Goal: Complete application form

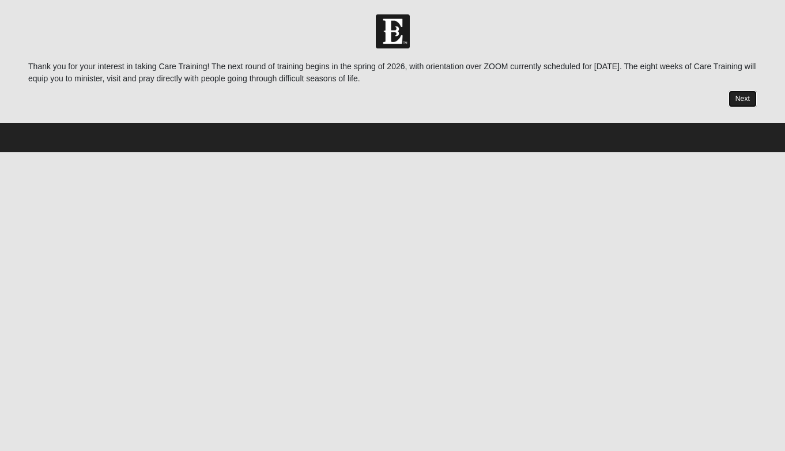
click at [744, 97] on link "Next" at bounding box center [743, 99] width 28 height 17
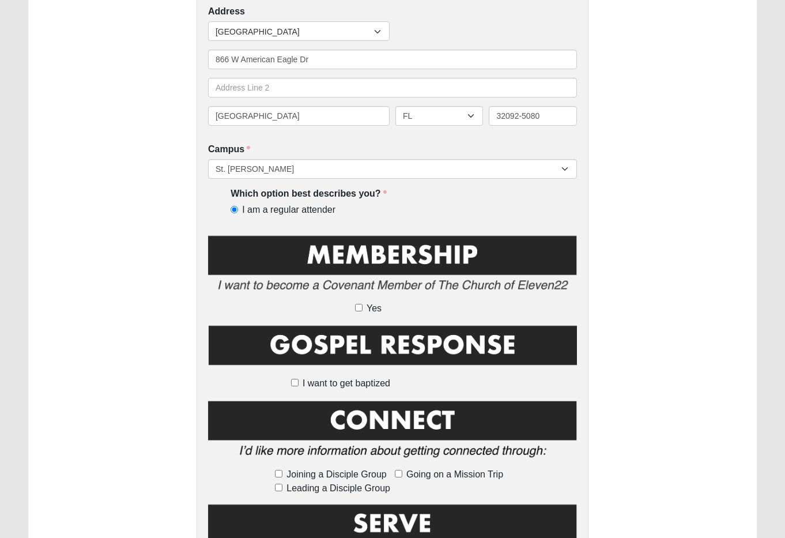
scroll to position [407, 0]
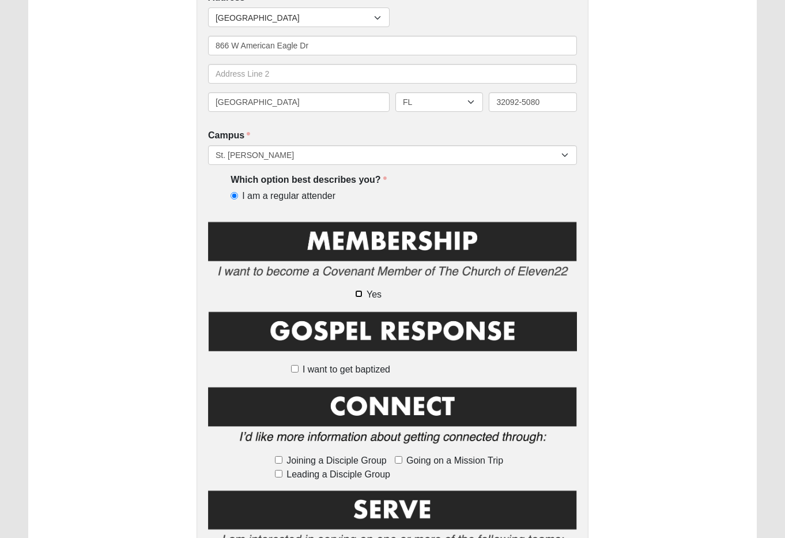
click at [360, 294] on input "Yes" at bounding box center [358, 293] width 7 height 7
checkbox input "true"
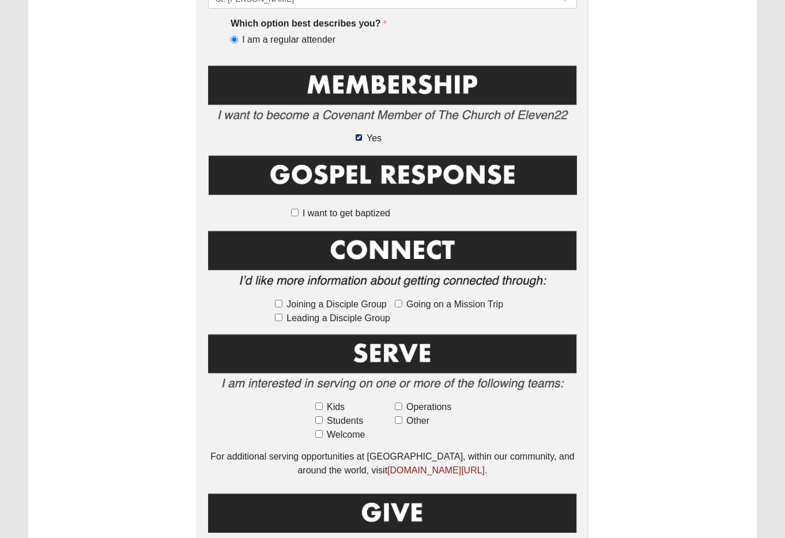
scroll to position [560, 0]
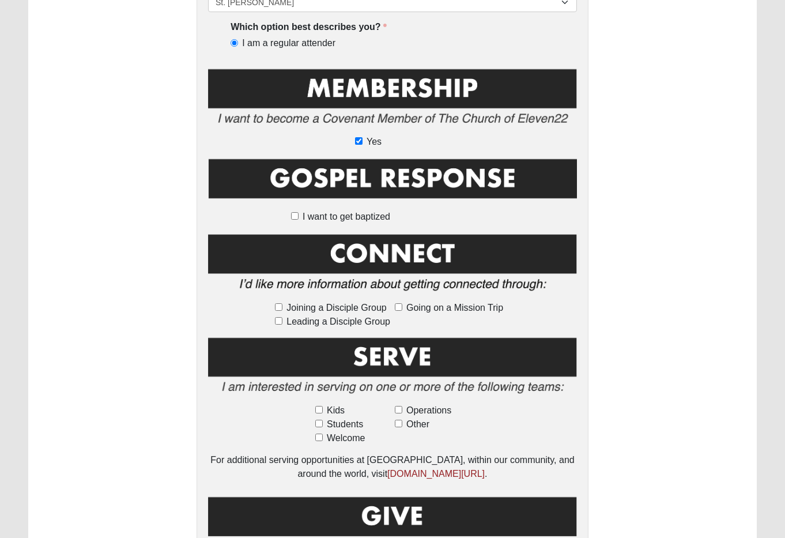
click at [336, 305] on span "Joining a Disciple Group" at bounding box center [337, 308] width 100 height 14
click at [283, 305] on input "Joining a Disciple Group" at bounding box center [278, 306] width 7 height 7
checkbox input "true"
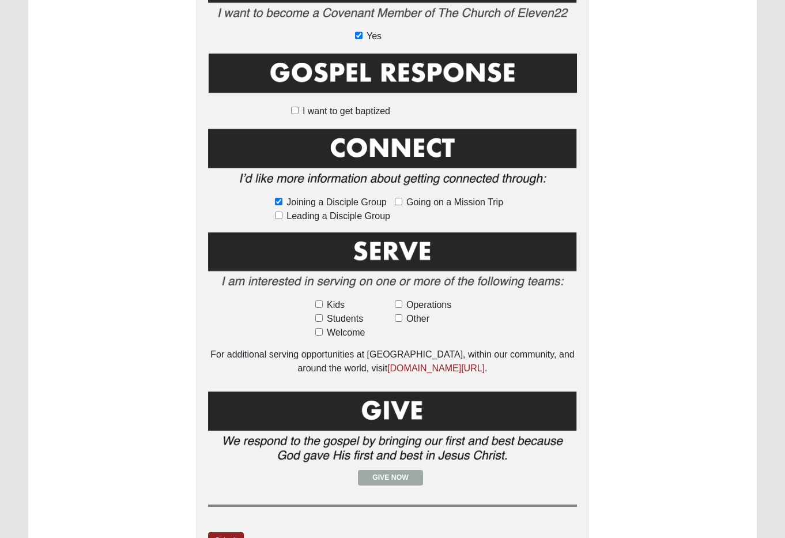
scroll to position [737, 0]
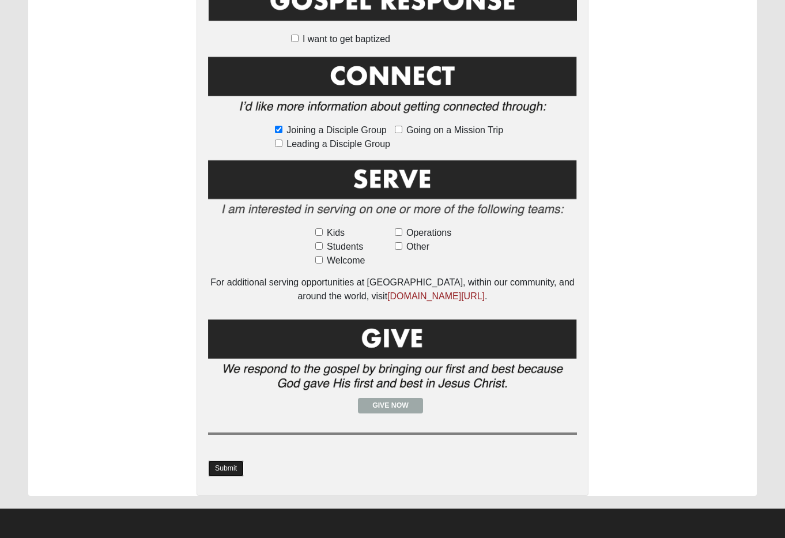
click at [229, 450] on link "Submit" at bounding box center [226, 468] width 36 height 17
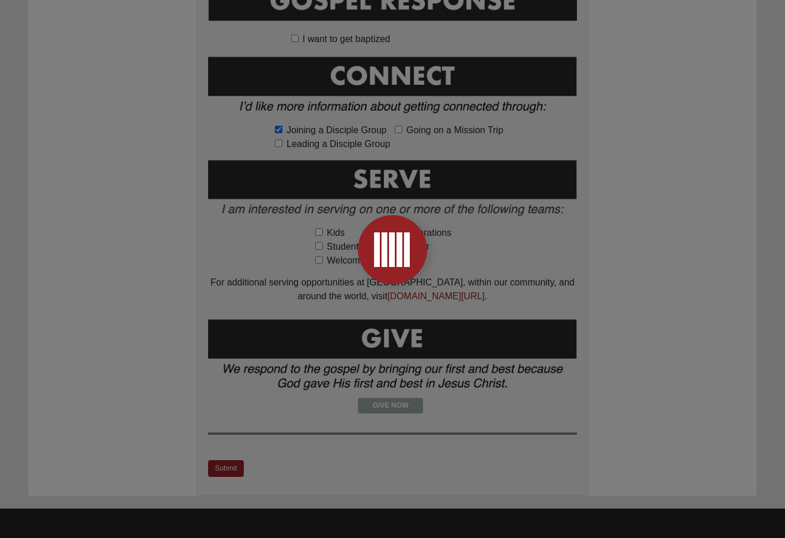
scroll to position [0, 0]
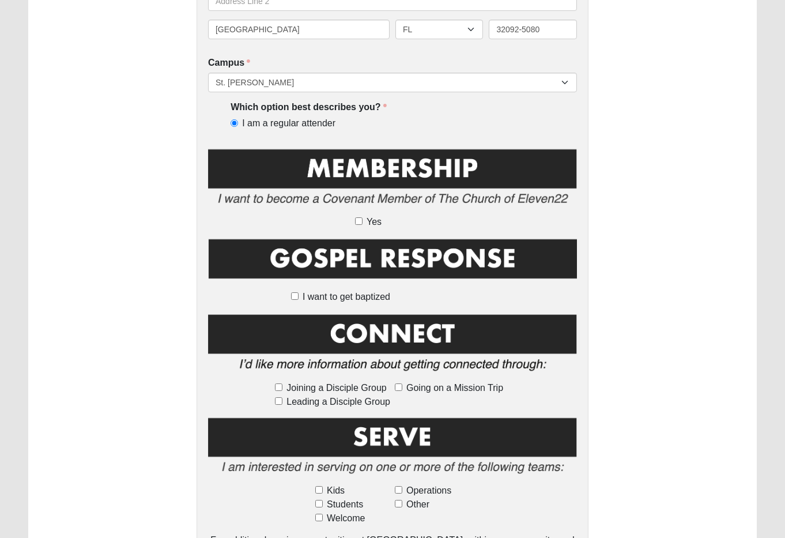
scroll to position [484, 0]
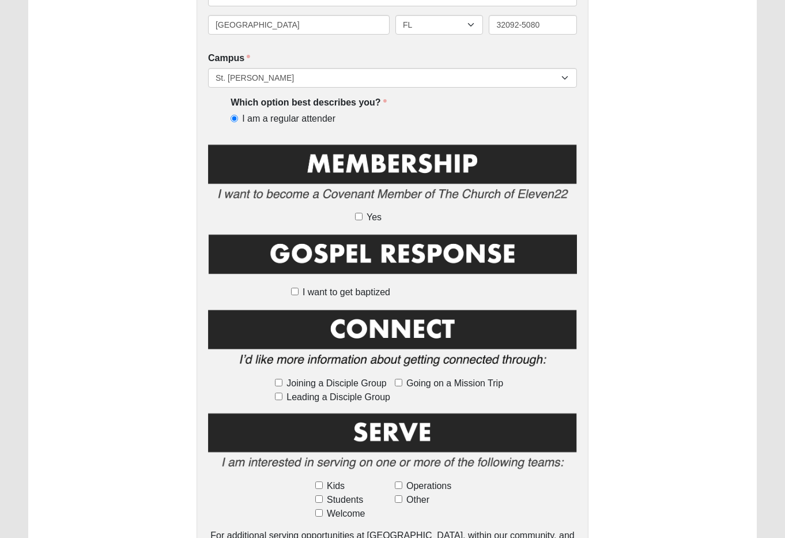
click at [369, 217] on span "Yes" at bounding box center [374, 217] width 15 height 14
click at [363, 217] on input "Yes" at bounding box center [358, 216] width 7 height 7
checkbox input "true"
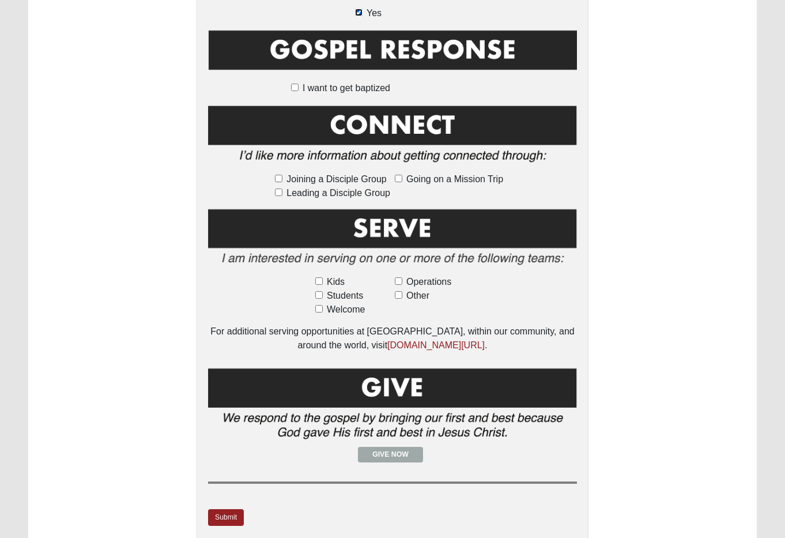
scroll to position [737, 0]
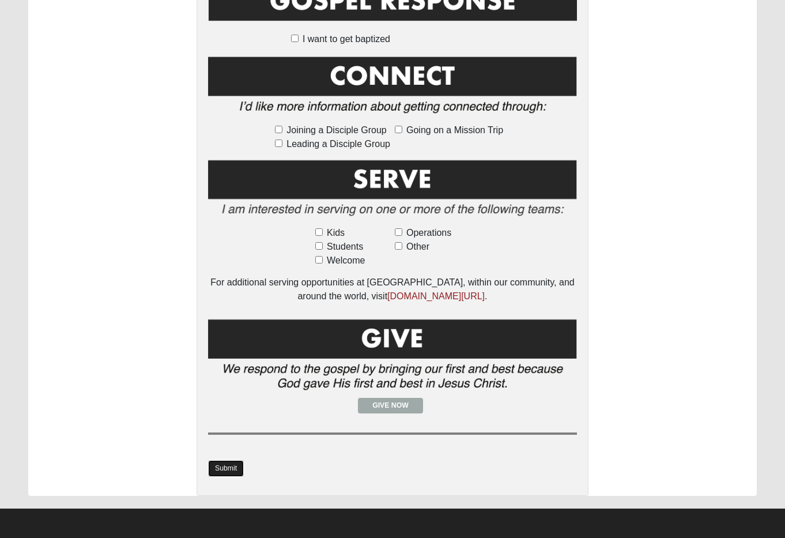
click at [231, 466] on link "Submit" at bounding box center [226, 468] width 36 height 17
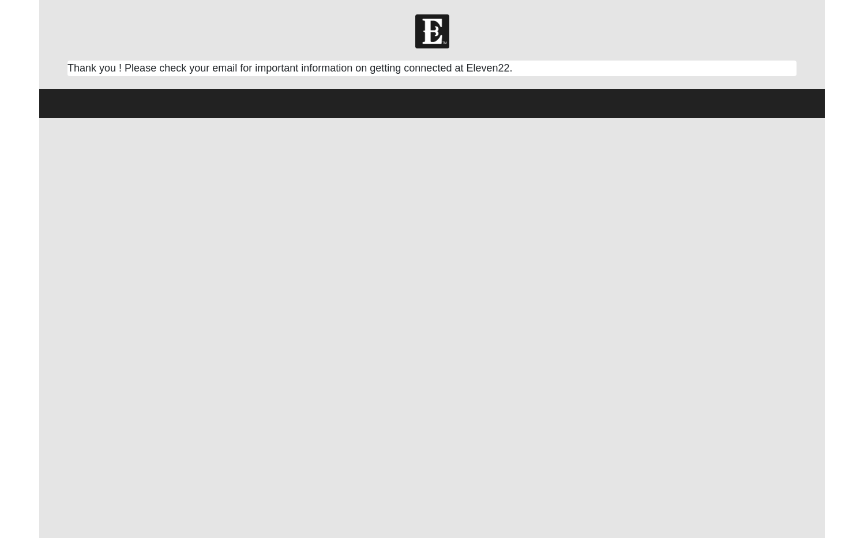
scroll to position [0, 0]
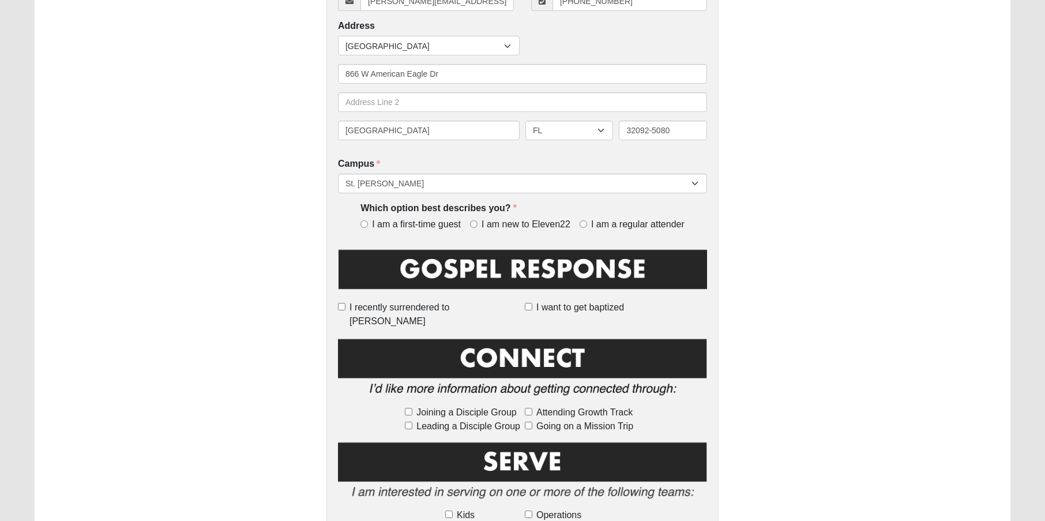
scroll to position [413, 0]
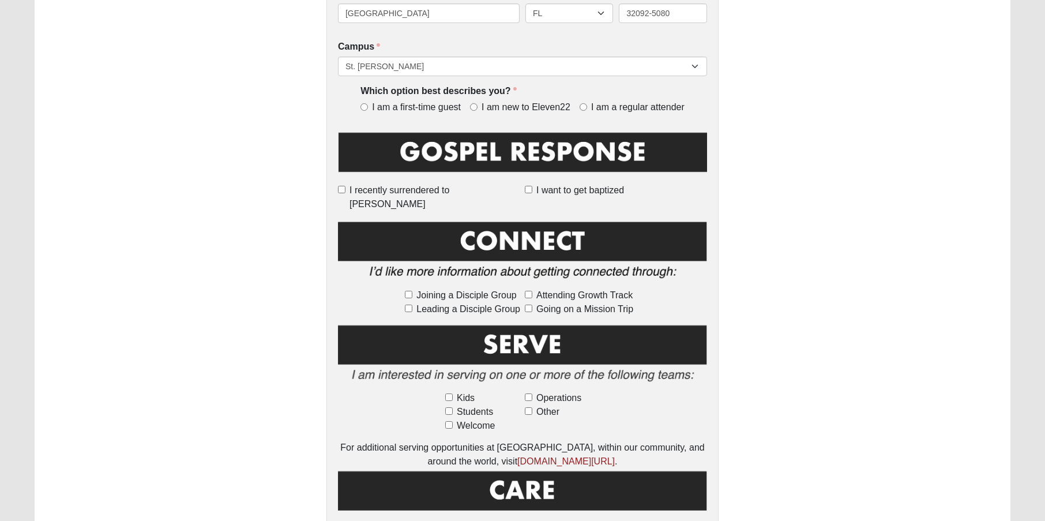
click at [541, 405] on span "Other" at bounding box center [547, 412] width 23 height 14
click at [532, 407] on input "Other" at bounding box center [528, 410] width 7 height 7
checkbox input "true"
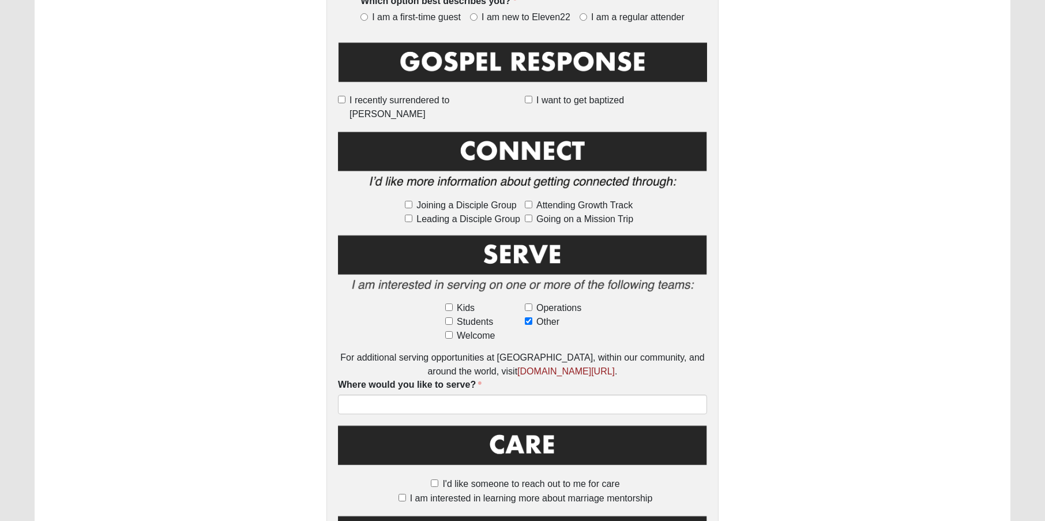
scroll to position [505, 0]
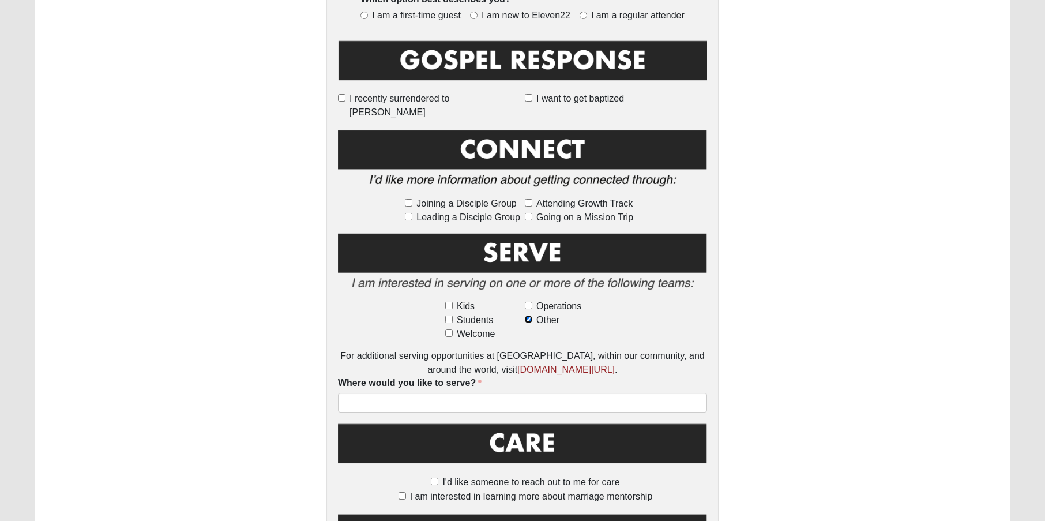
click at [530, 315] on input "Other" at bounding box center [528, 318] width 7 height 7
checkbox input "false"
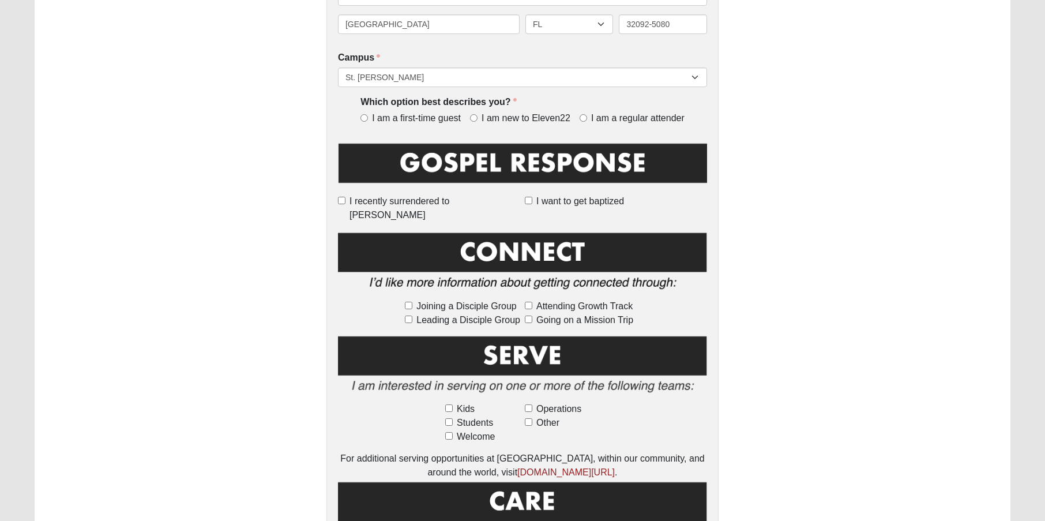
scroll to position [390, 0]
